Goal: Browse casually

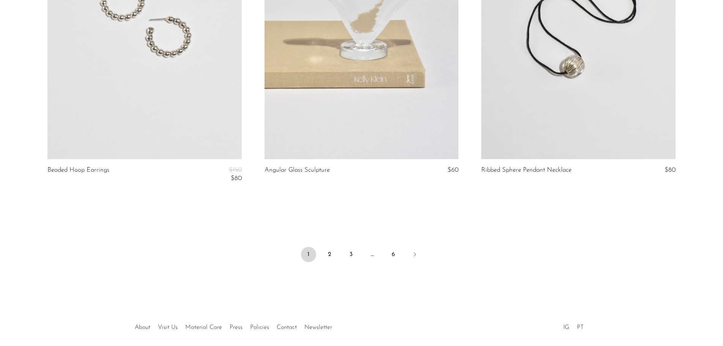
scroll to position [3624, 0]
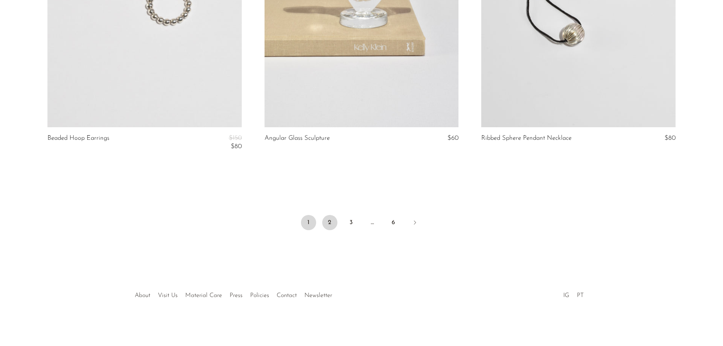
click at [323, 219] on link "2" at bounding box center [329, 222] width 15 height 15
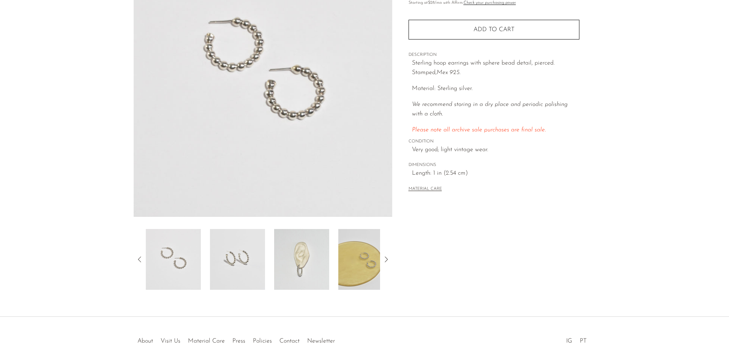
scroll to position [114, 0]
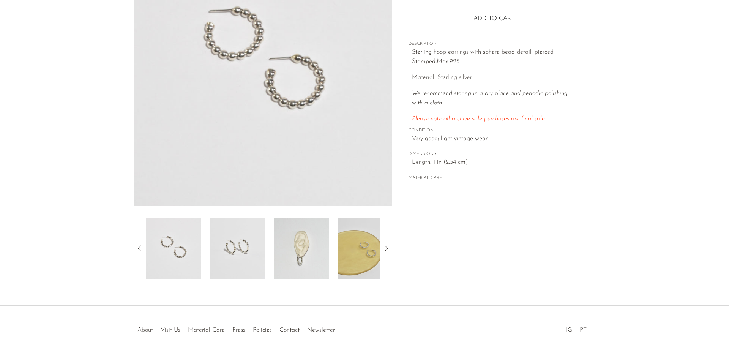
click at [312, 236] on img at bounding box center [301, 248] width 55 height 61
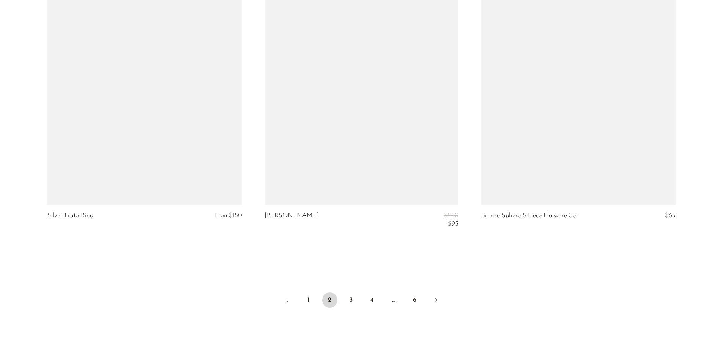
scroll to position [3569, 0]
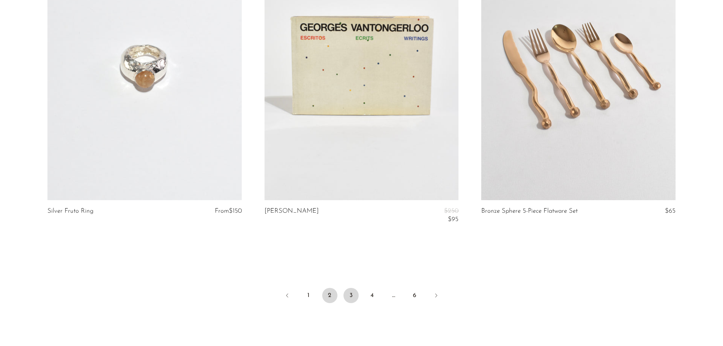
click at [354, 296] on link "3" at bounding box center [350, 295] width 15 height 15
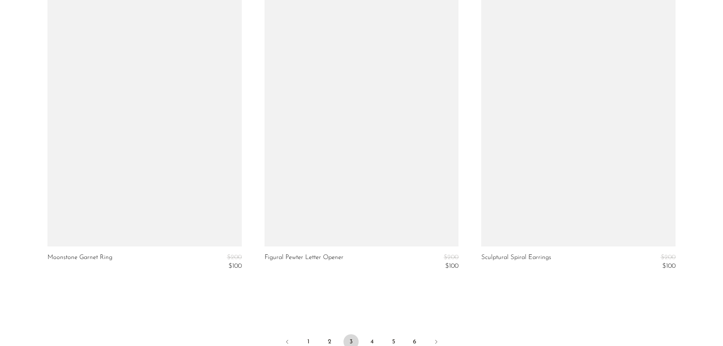
scroll to position [3523, 0]
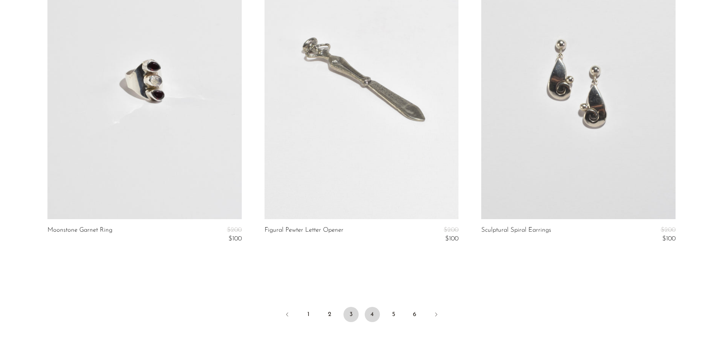
click at [370, 314] on link "4" at bounding box center [372, 314] width 15 height 15
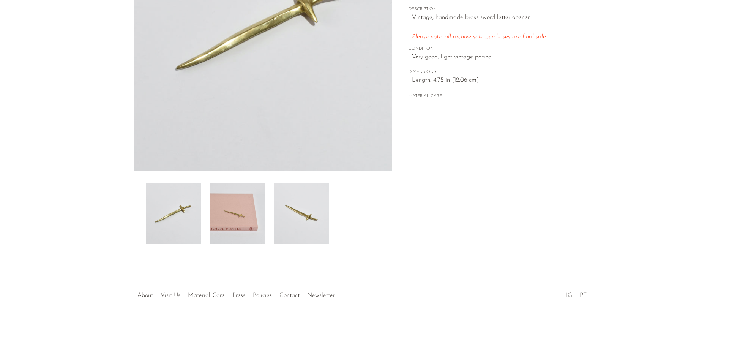
click at [252, 216] on img at bounding box center [237, 213] width 55 height 61
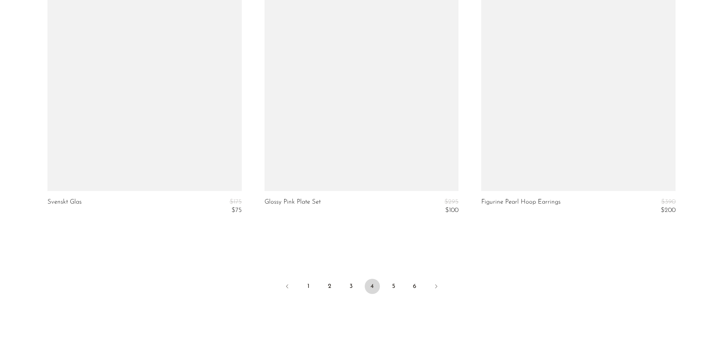
scroll to position [3609, 0]
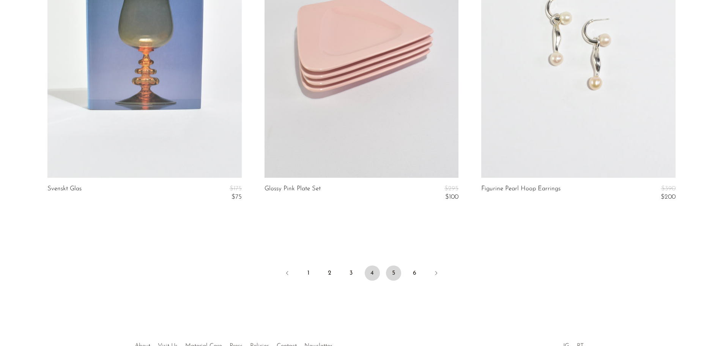
click at [394, 271] on link "5" at bounding box center [393, 272] width 15 height 15
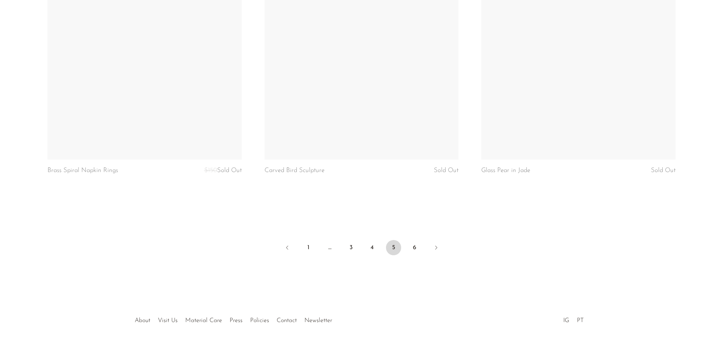
scroll to position [3618, 0]
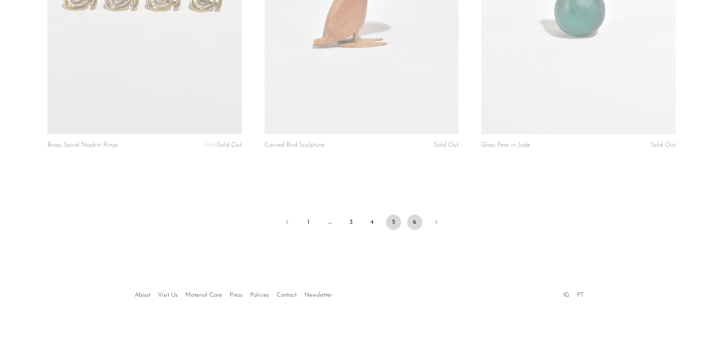
click at [417, 222] on link "6" at bounding box center [414, 221] width 15 height 15
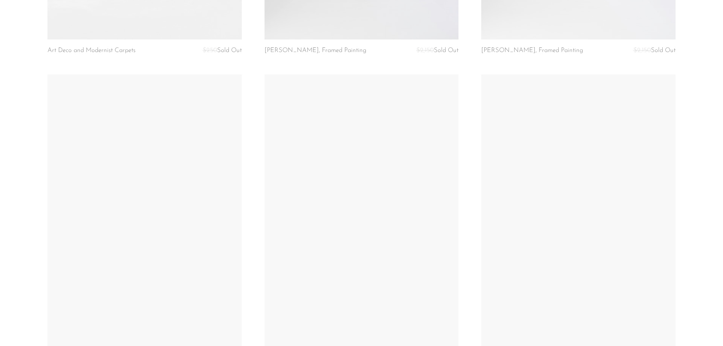
scroll to position [2770, 0]
